Goal: Navigation & Orientation: Find specific page/section

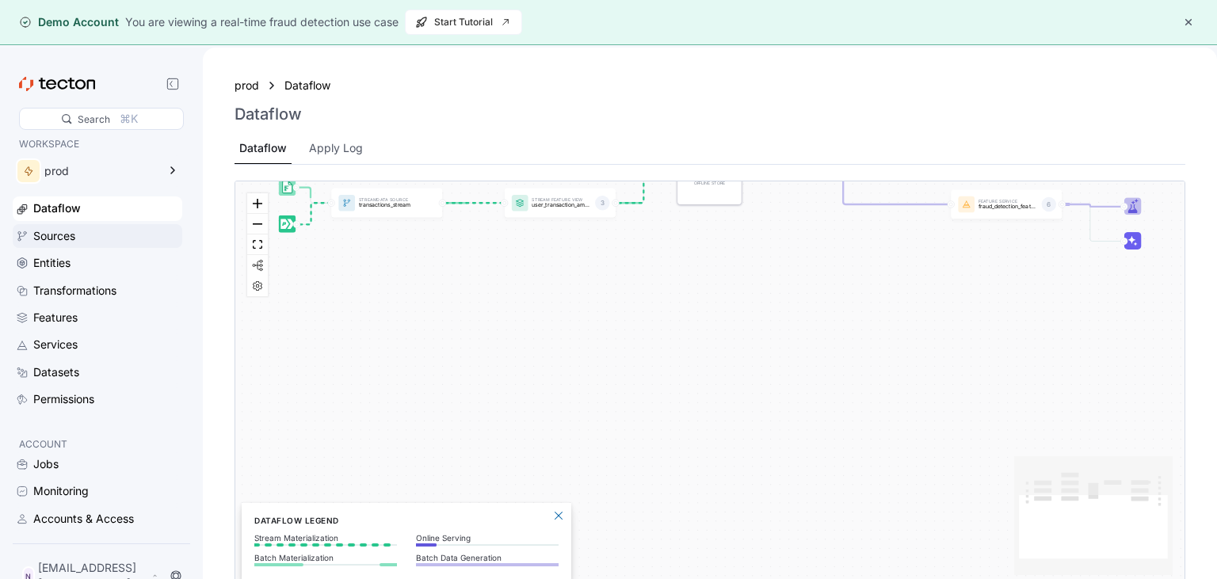
click at [72, 236] on div "Sources" at bounding box center [54, 235] width 42 height 17
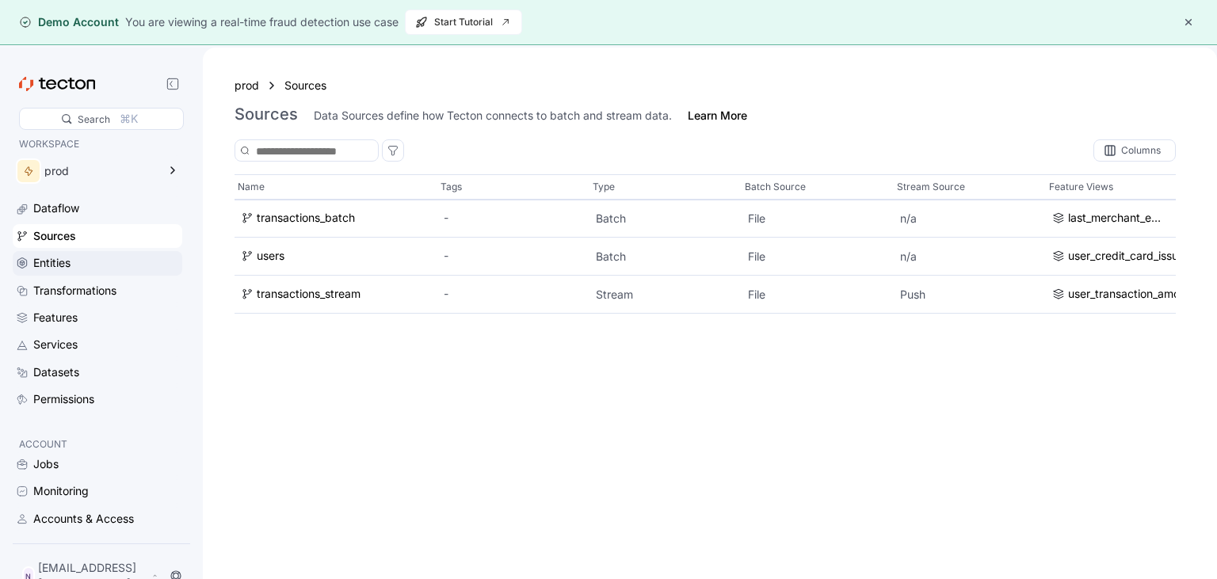
click at [74, 257] on div "Entities" at bounding box center [106, 262] width 146 height 17
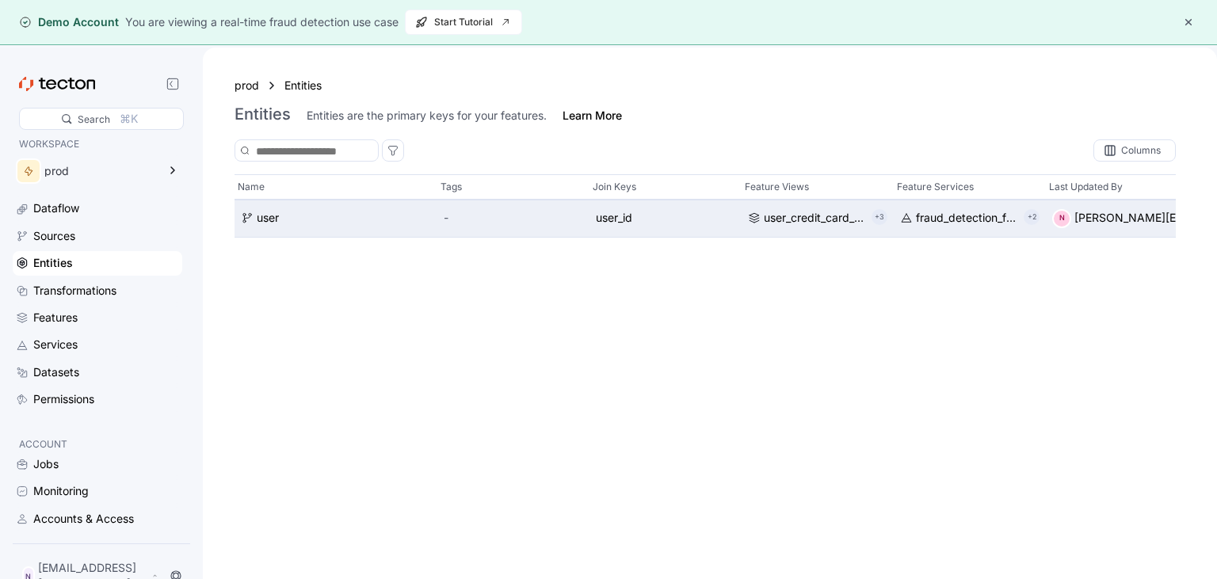
click at [620, 217] on span "user_id" at bounding box center [665, 218] width 139 height 17
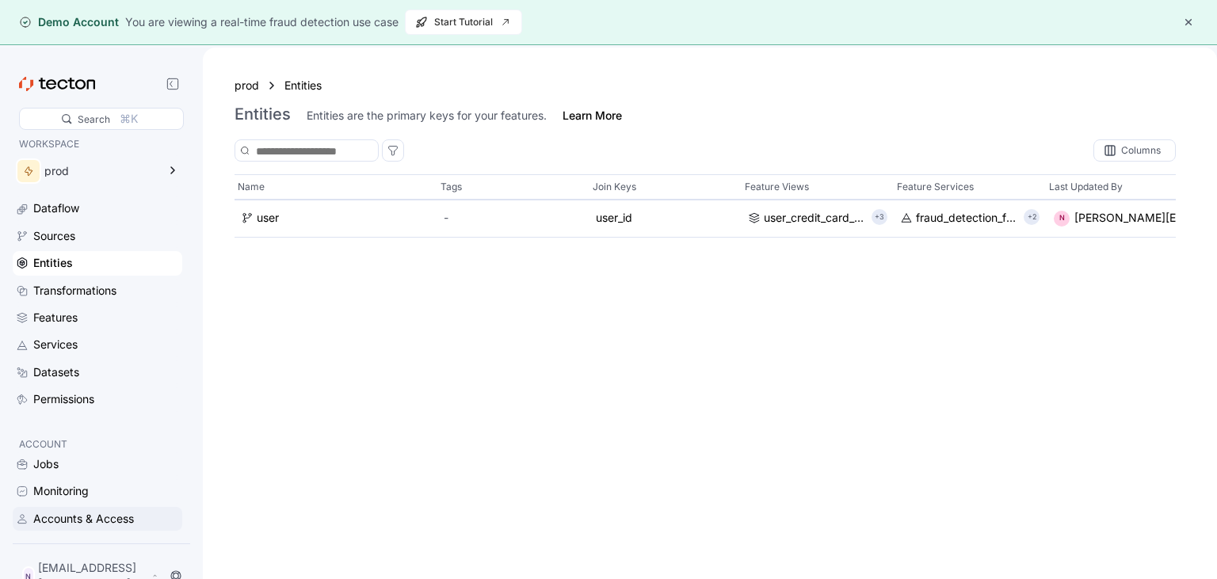
click at [86, 528] on div "Accounts & Access" at bounding box center [83, 518] width 101 height 17
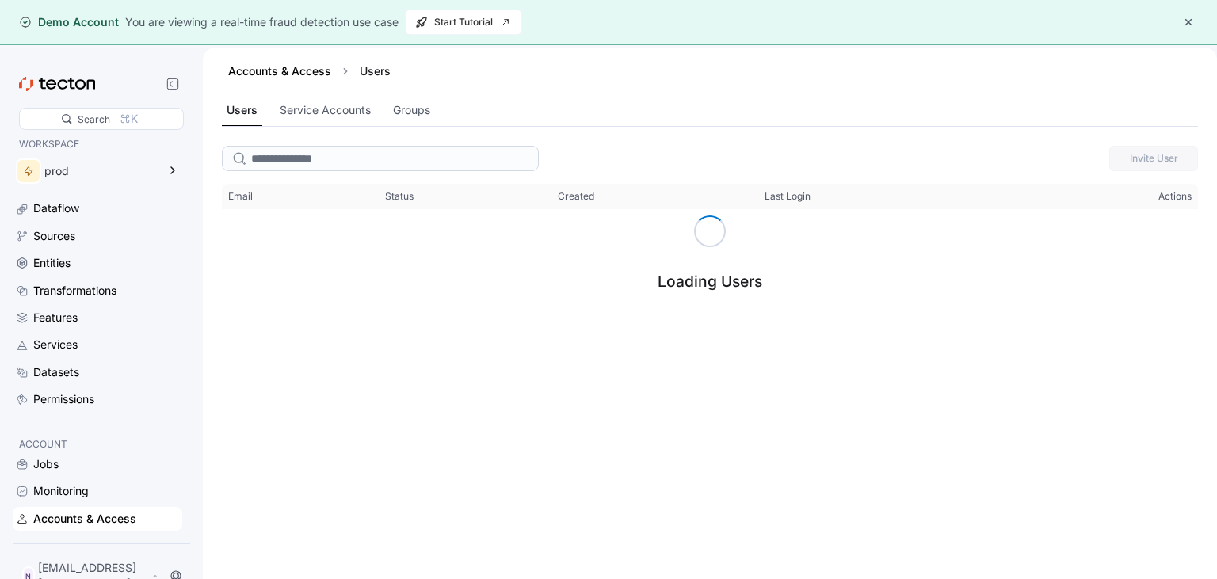
click at [1192, 16] on button "button" at bounding box center [1188, 22] width 19 height 19
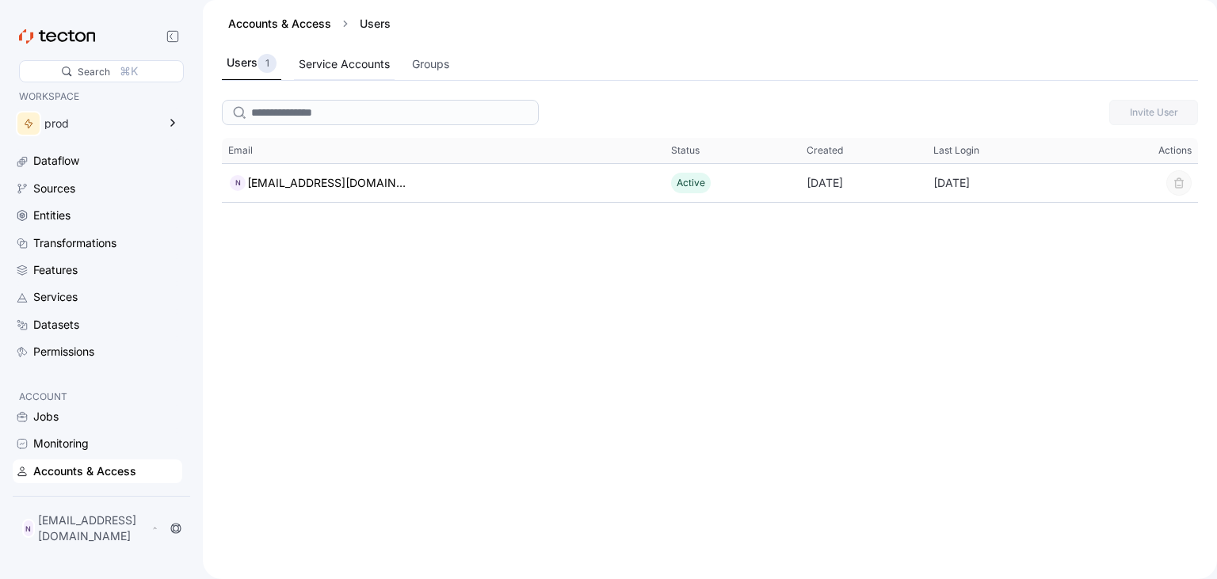
click at [363, 62] on div "Service Accounts" at bounding box center [344, 63] width 91 height 17
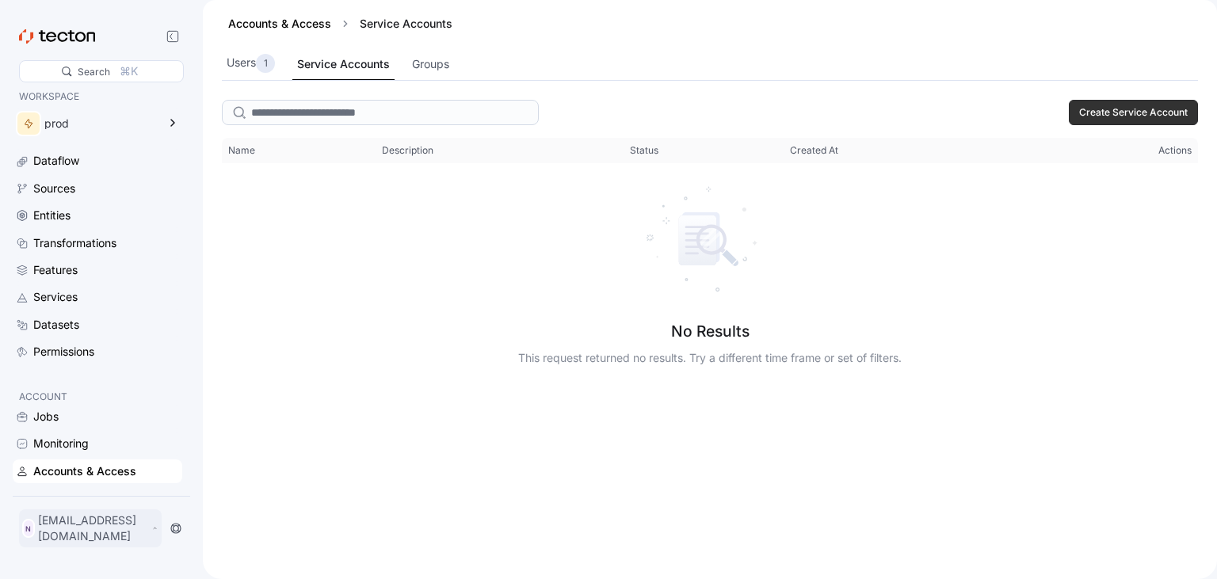
click at [127, 543] on p "[EMAIL_ADDRESS][DOMAIN_NAME]" at bounding box center [93, 529] width 110 height 32
click at [99, 471] on div "My Account" at bounding box center [79, 471] width 63 height 16
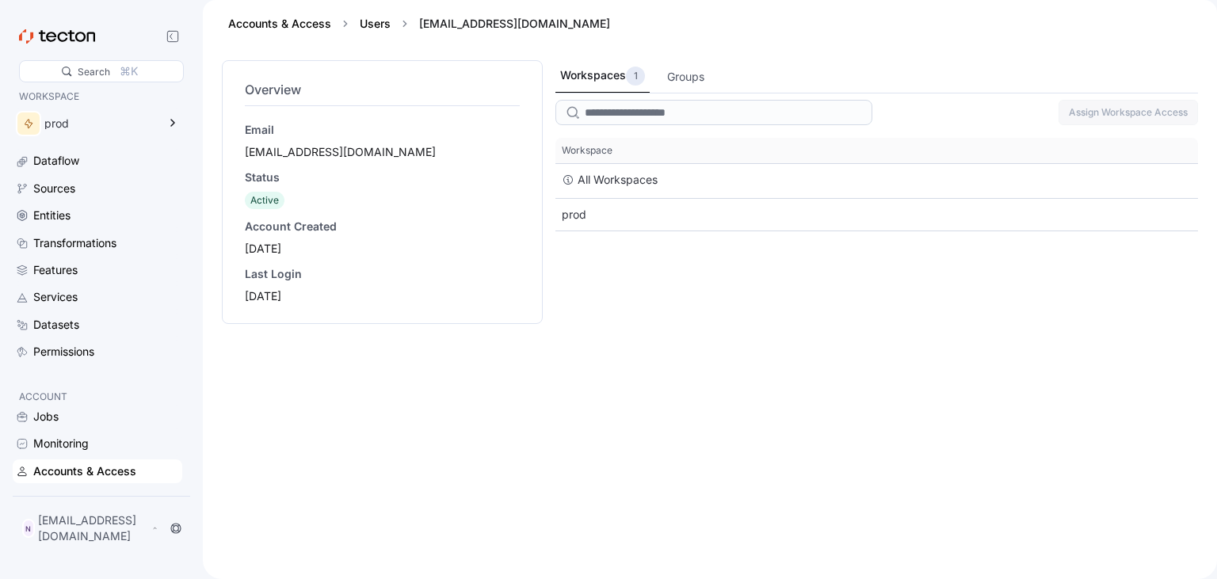
click at [266, 150] on div "[EMAIL_ADDRESS][DOMAIN_NAME]" at bounding box center [382, 152] width 275 height 16
click at [83, 534] on p "[EMAIL_ADDRESS][DOMAIN_NAME]" at bounding box center [93, 529] width 110 height 32
click at [74, 465] on div "My Account" at bounding box center [79, 471] width 63 height 16
click at [38, 471] on icon at bounding box center [38, 471] width 13 height 13
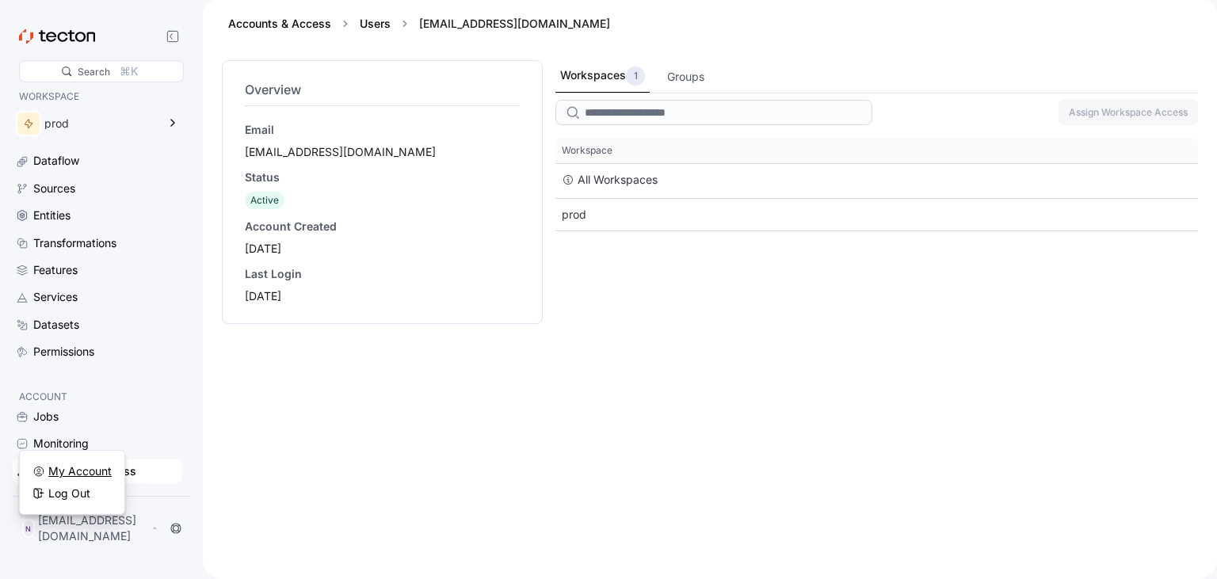
click at [38, 471] on icon at bounding box center [38, 471] width 13 height 13
click at [626, 108] on input "search" at bounding box center [713, 112] width 317 height 25
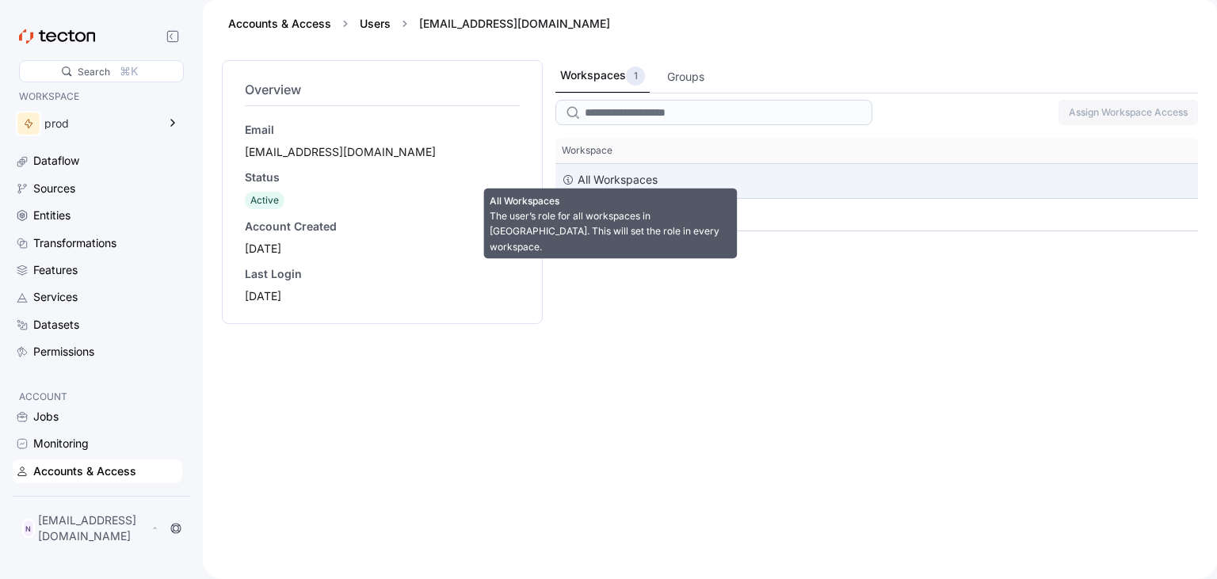
click at [604, 176] on div "All Workspaces" at bounding box center [618, 179] width 80 height 19
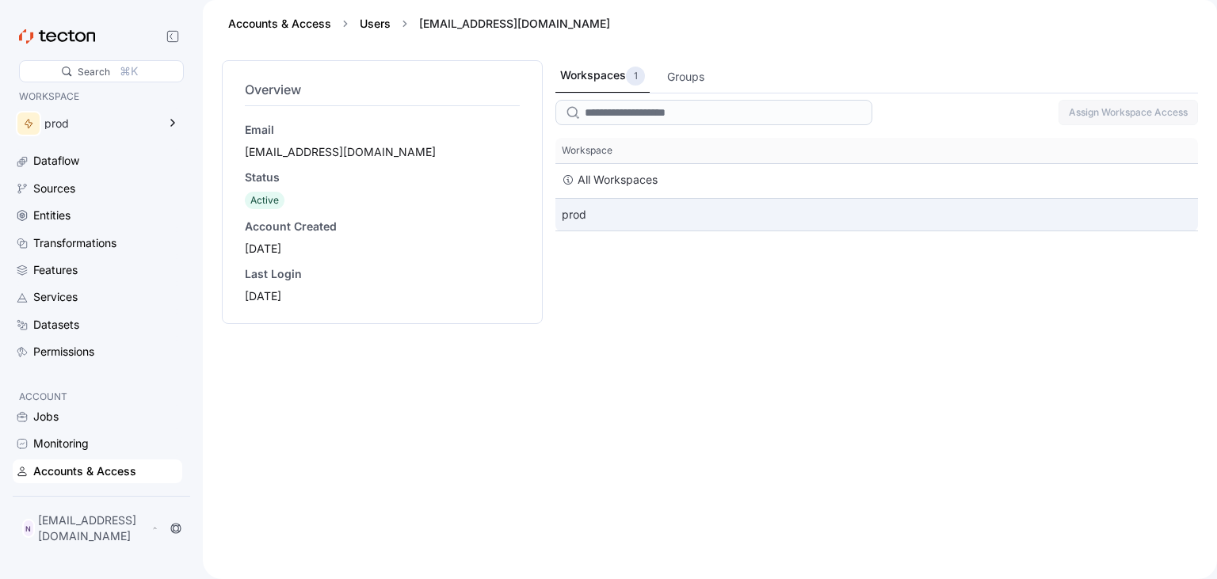
click at [581, 212] on div "prod" at bounding box center [876, 215] width 642 height 32
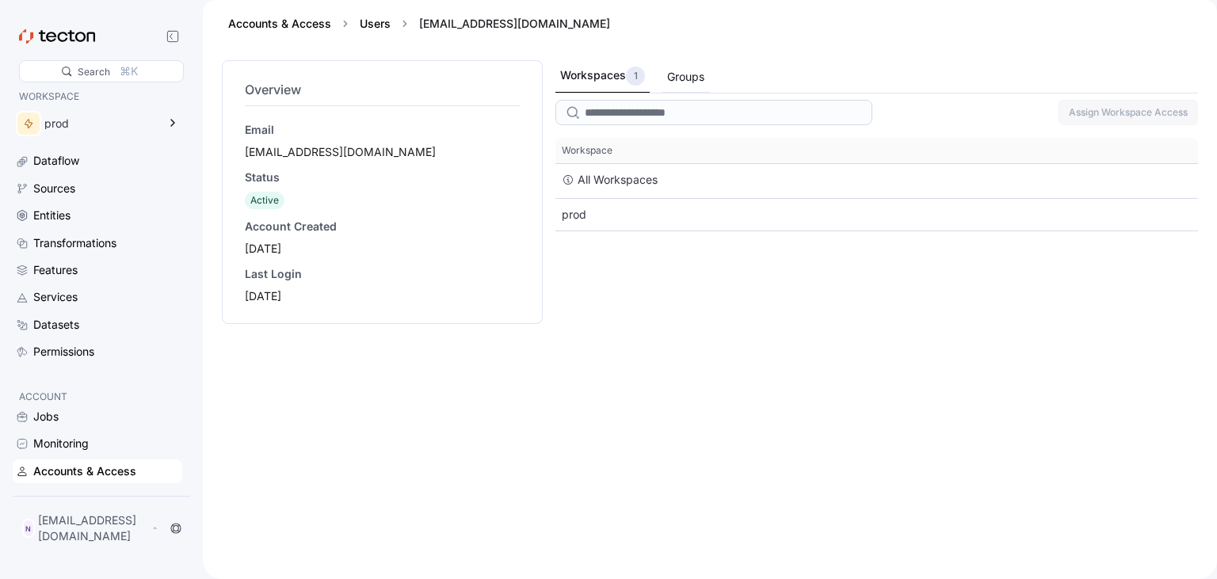
click at [678, 75] on div "Groups" at bounding box center [685, 76] width 37 height 17
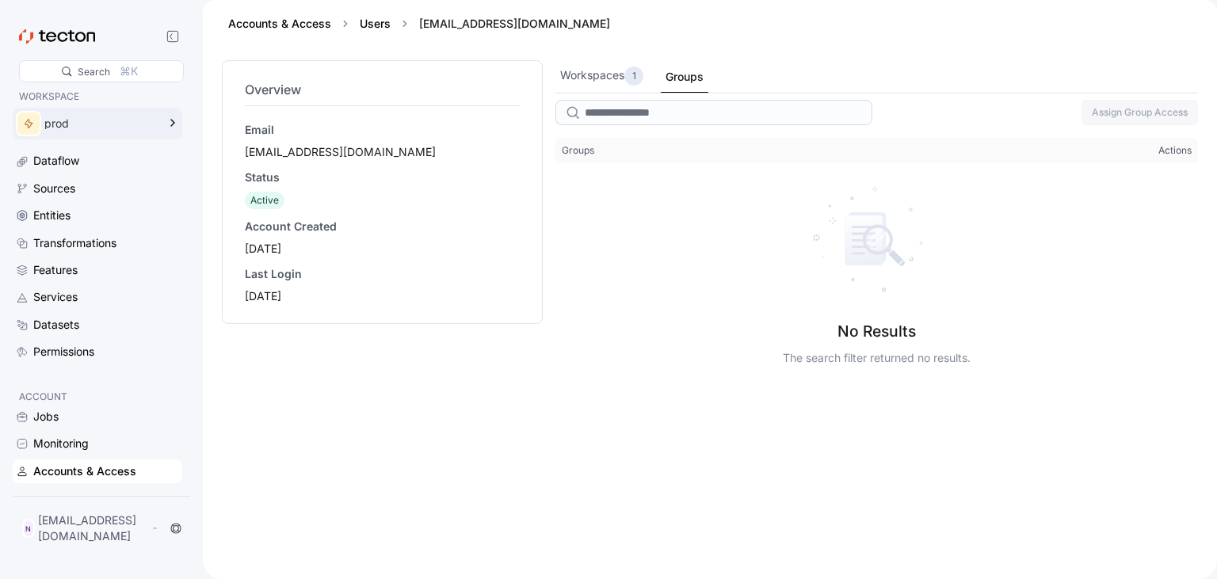
click at [44, 128] on div "prod" at bounding box center [100, 123] width 112 height 11
click at [58, 163] on div "Dataflow" at bounding box center [56, 160] width 46 height 17
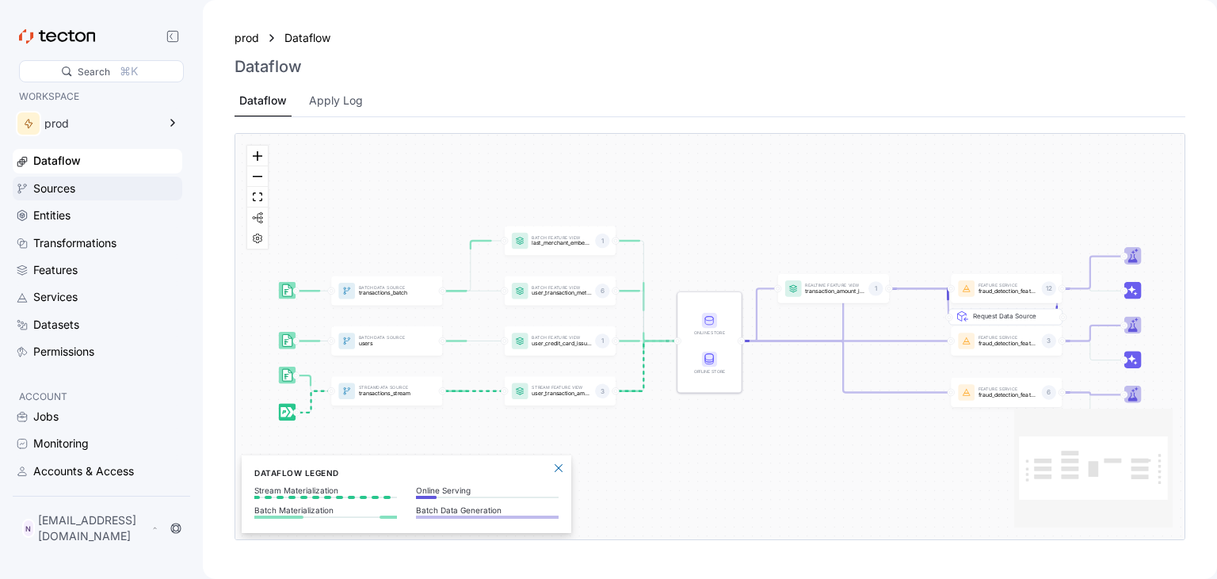
click at [74, 192] on div "Sources" at bounding box center [54, 188] width 42 height 17
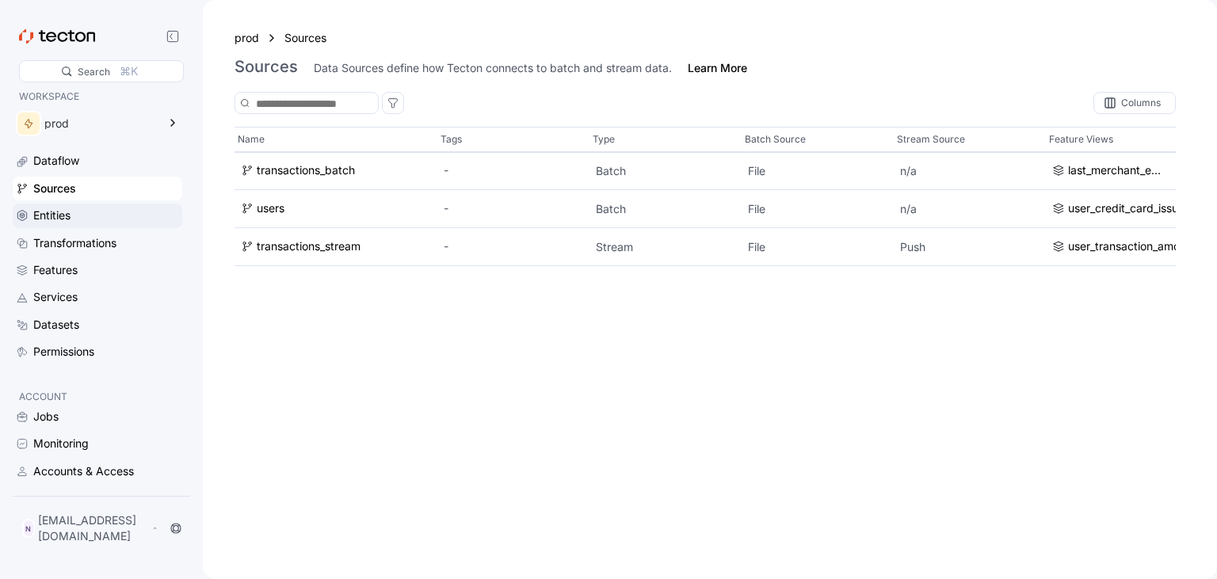
click at [67, 215] on div "Entities" at bounding box center [51, 215] width 37 height 17
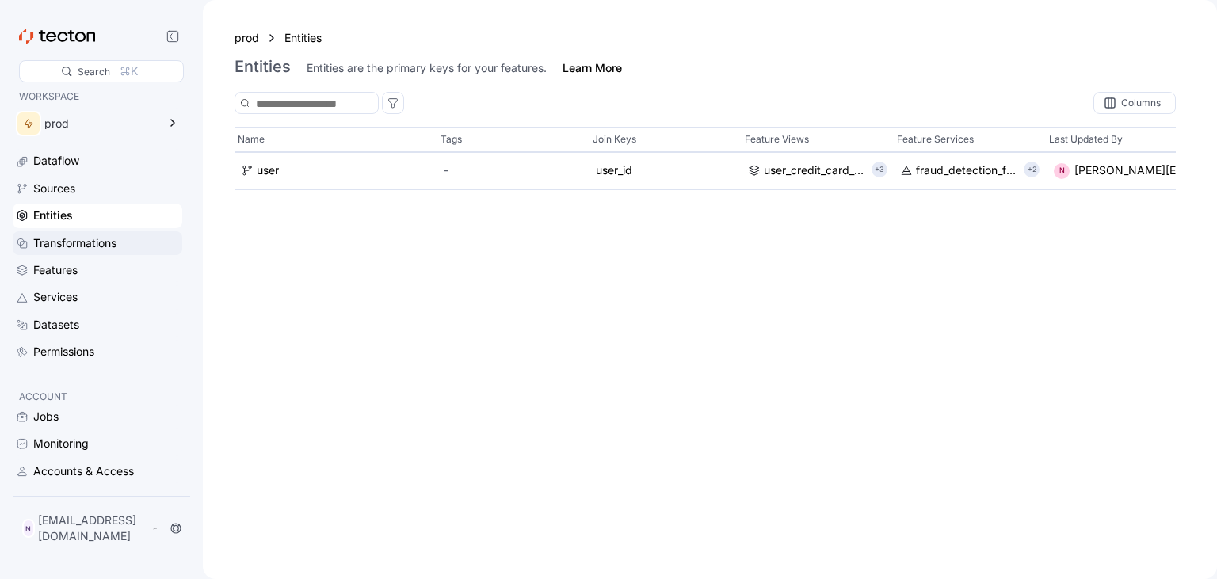
click at [76, 234] on div "Transformations" at bounding box center [74, 242] width 83 height 17
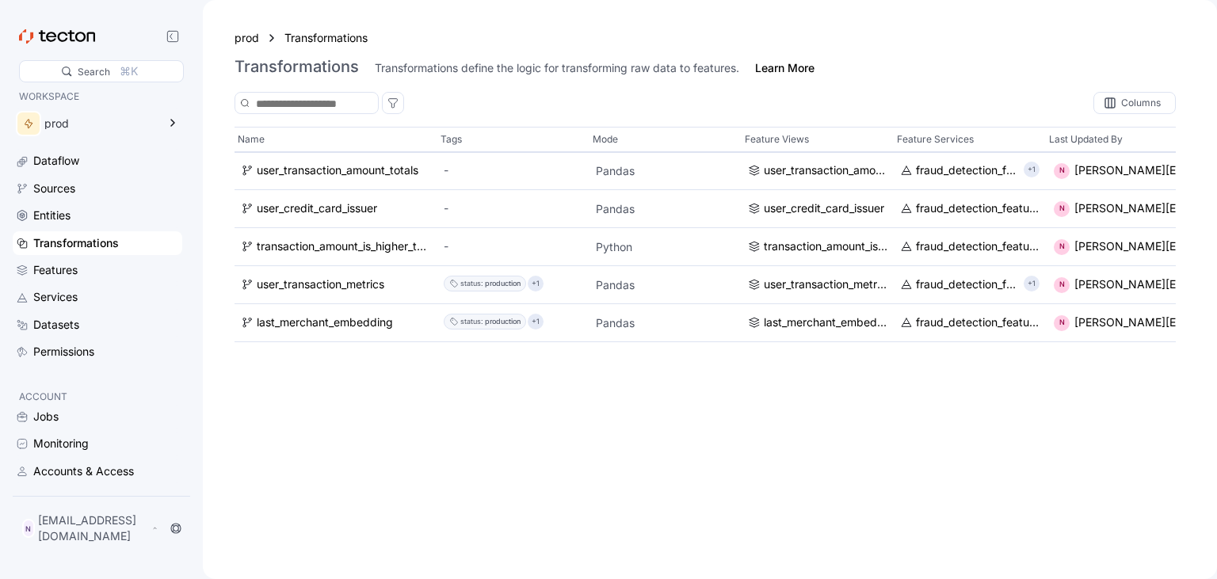
click at [67, 282] on div "Dataflow Sources Entities Transformations Features Services Datasets Permissions" at bounding box center [98, 256] width 170 height 215
click at [53, 267] on div "Features" at bounding box center [55, 269] width 44 height 17
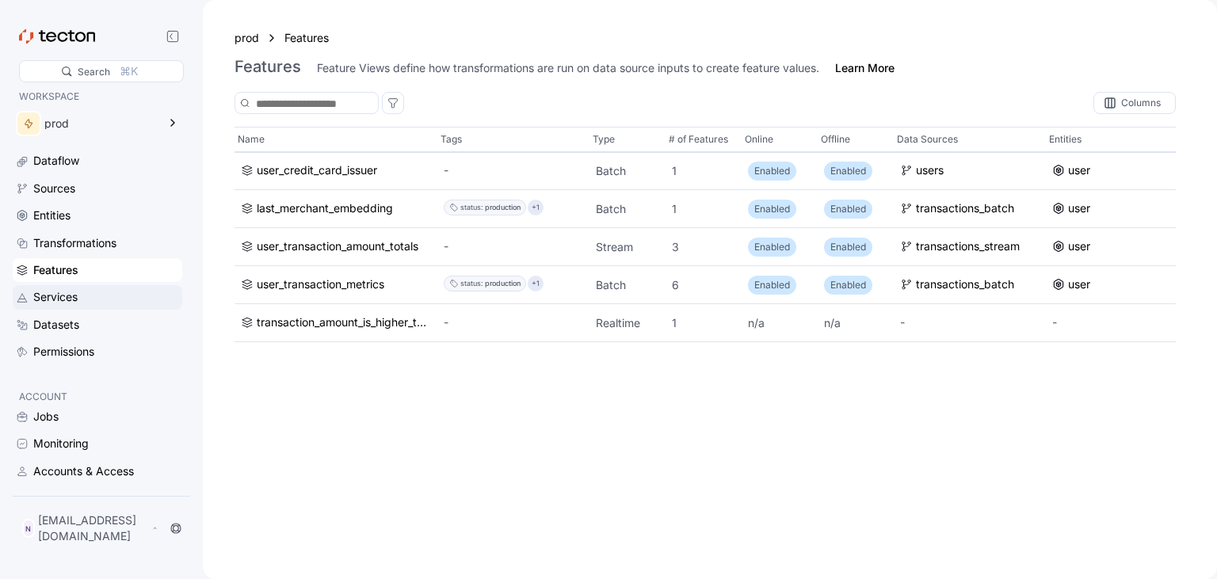
click at [55, 308] on div "Services" at bounding box center [98, 297] width 170 height 24
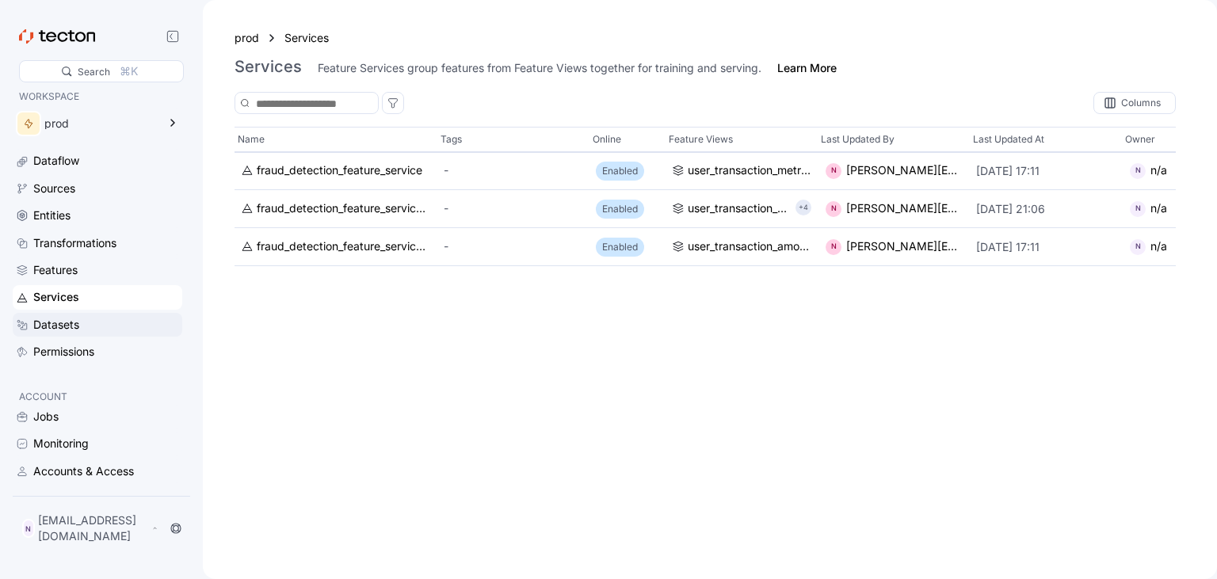
click at [61, 330] on div "Datasets" at bounding box center [56, 324] width 46 height 17
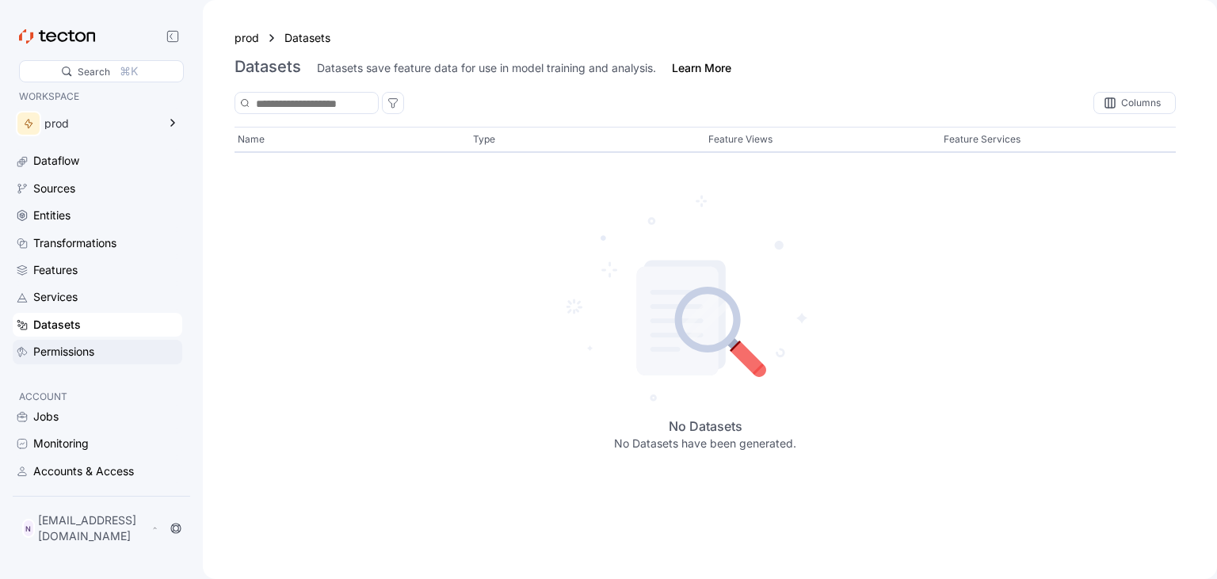
click at [70, 350] on div "Permissions" at bounding box center [63, 351] width 61 height 17
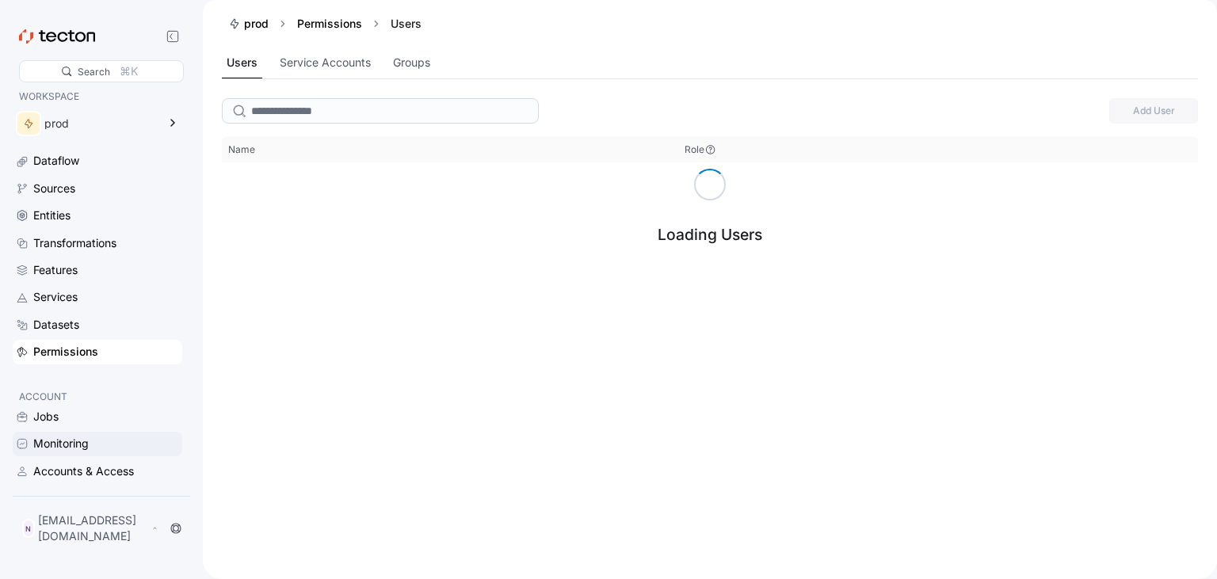
click at [49, 452] on div "Monitoring" at bounding box center [60, 443] width 55 height 17
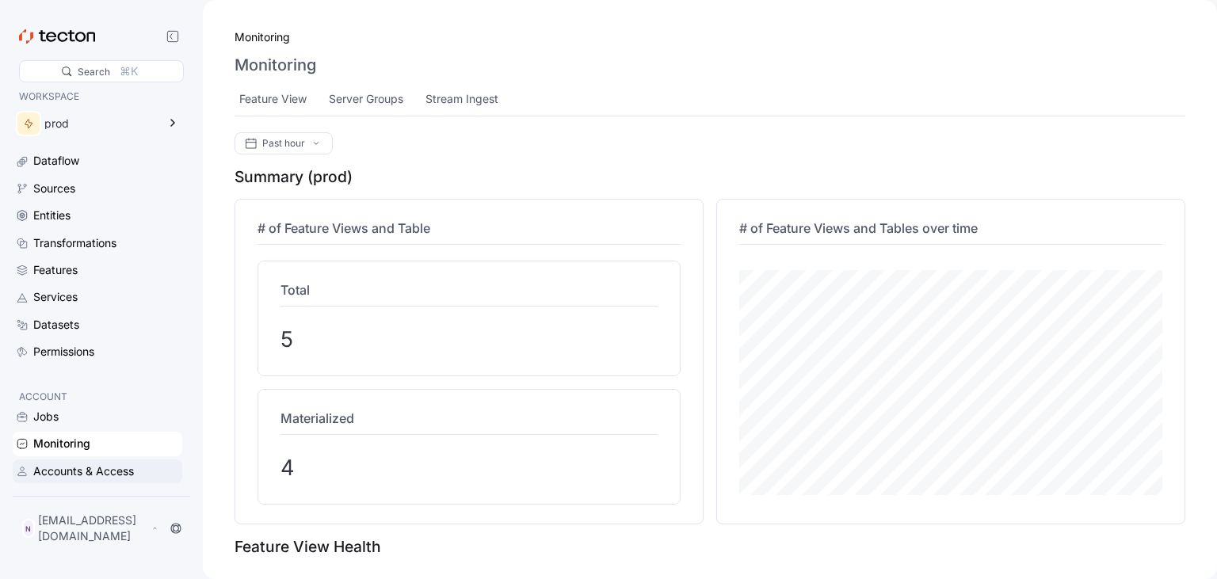
click at [71, 480] on div "Accounts & Access" at bounding box center [83, 471] width 101 height 17
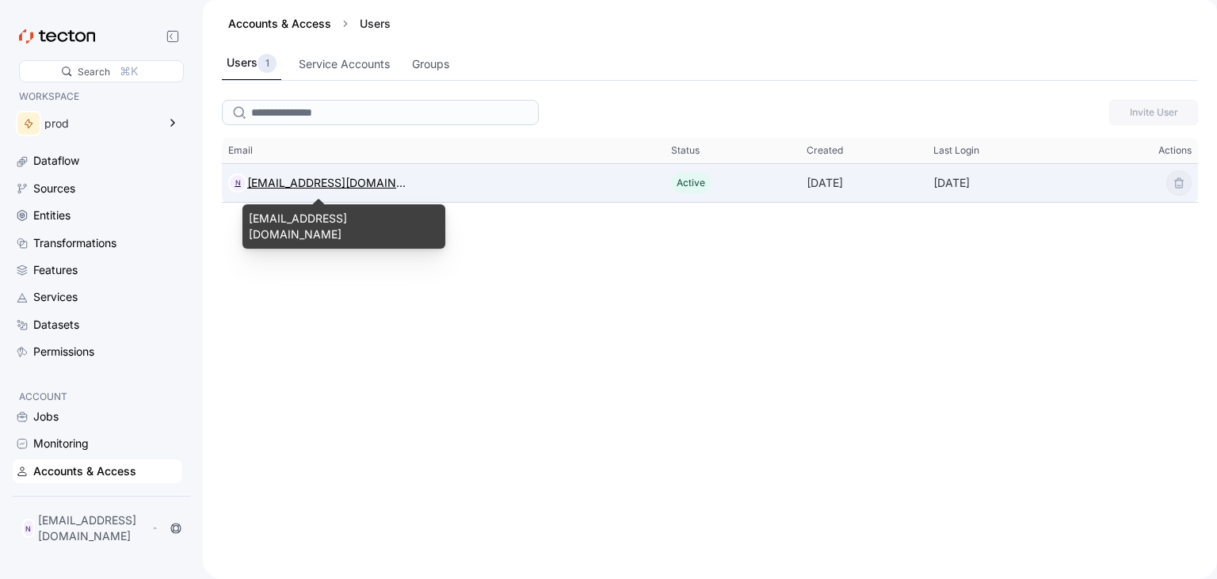
click at [318, 182] on div "[EMAIL_ADDRESS][DOMAIN_NAME]" at bounding box center [326, 182] width 158 height 19
